Goal: Transaction & Acquisition: Purchase product/service

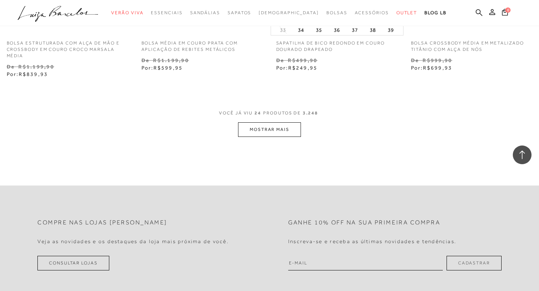
scroll to position [1511, 0]
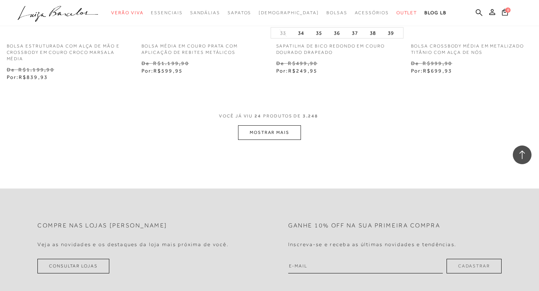
click at [275, 134] on button "MOSTRAR MAIS" at bounding box center [269, 132] width 63 height 15
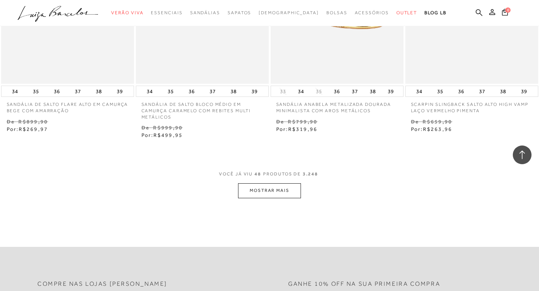
scroll to position [3001, 0]
click at [251, 188] on button "MOSTRAR MAIS" at bounding box center [269, 190] width 63 height 15
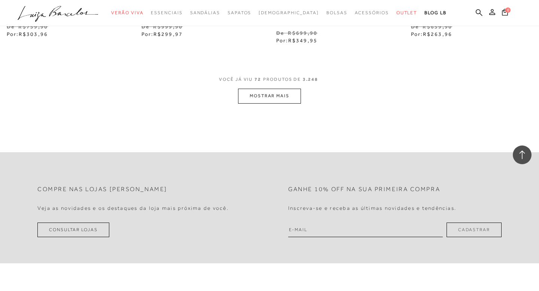
scroll to position [4669, 0]
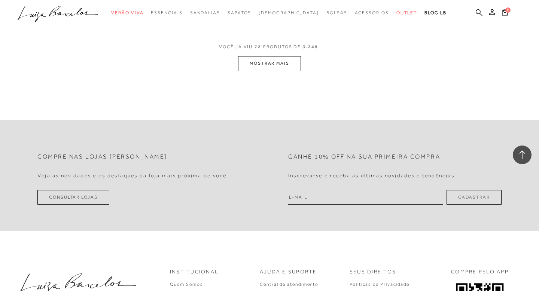
click at [276, 56] on button "MOSTRAR MAIS" at bounding box center [269, 63] width 63 height 15
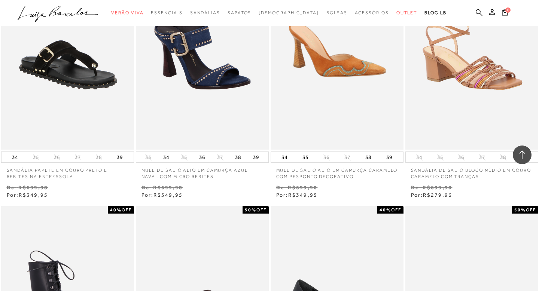
scroll to position [4995, 0]
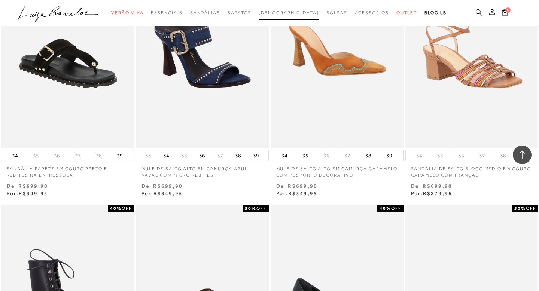
click at [286, 12] on span "[DEMOGRAPHIC_DATA]" at bounding box center [289, 12] width 60 height 5
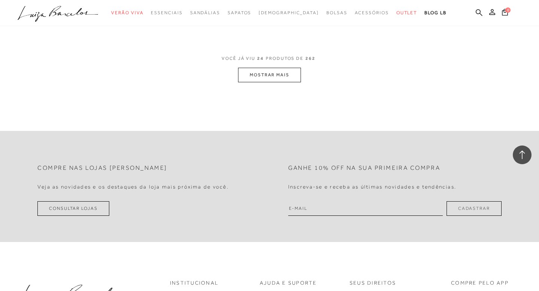
scroll to position [1539, 0]
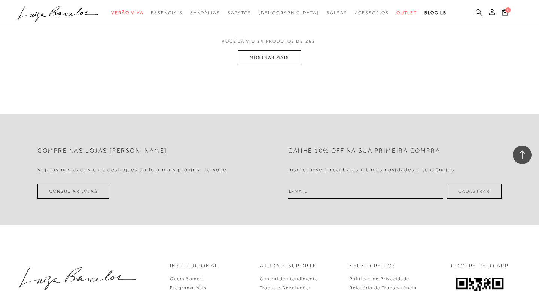
click at [248, 54] on button "MOSTRAR MAIS" at bounding box center [269, 58] width 63 height 15
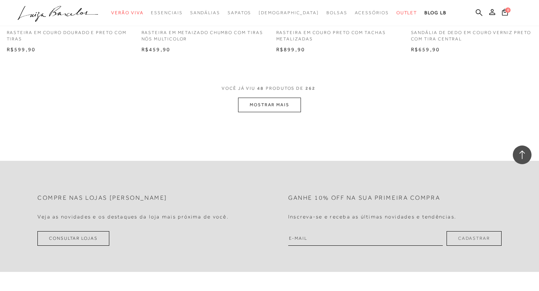
scroll to position [3041, 0]
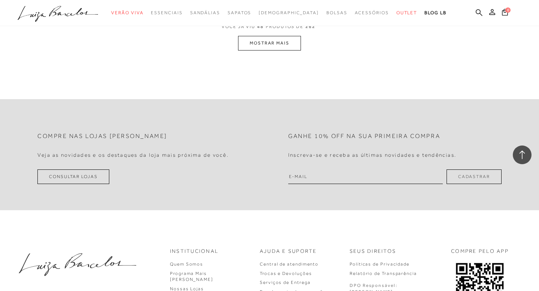
click at [252, 48] on button "MOSTRAR MAIS" at bounding box center [269, 43] width 63 height 15
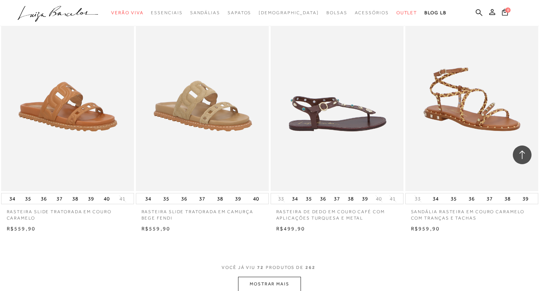
scroll to position [4428, 0]
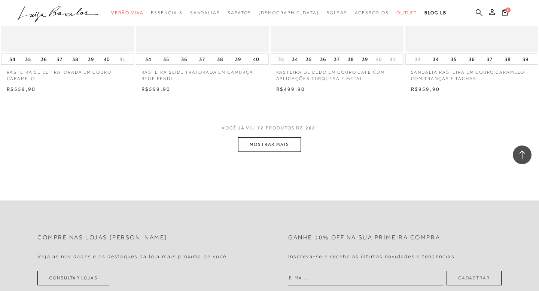
click at [245, 148] on button "MOSTRAR MAIS" at bounding box center [269, 144] width 63 height 15
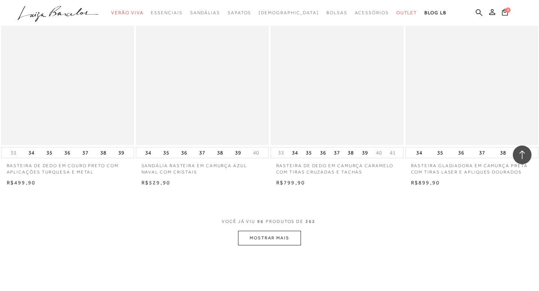
scroll to position [5831, 0]
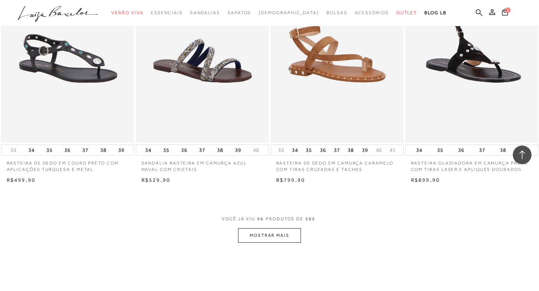
click at [265, 228] on button "MOSTRAR MAIS" at bounding box center [269, 235] width 63 height 15
